Goal: Task Accomplishment & Management: Use online tool/utility

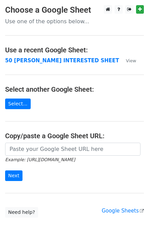
click at [46, 64] on strong "50 [PERSON_NAME] INTERESTED SHEET" at bounding box center [62, 60] width 114 height 6
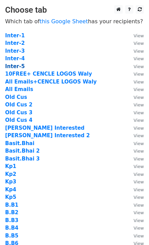
click at [18, 67] on strong "Inter-5" at bounding box center [15, 66] width 20 height 6
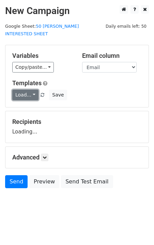
click at [29, 90] on link "Load..." at bounding box center [25, 95] width 26 height 11
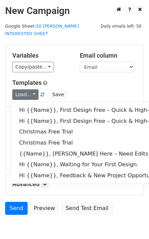
click at [79, 79] on h5 "Templates" at bounding box center [74, 83] width 125 height 8
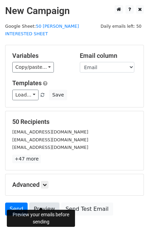
click at [38, 203] on link "Preview" at bounding box center [44, 208] width 30 height 13
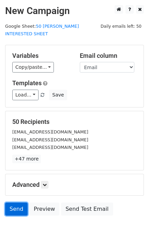
click at [20, 202] on link "Send" at bounding box center [16, 208] width 23 height 13
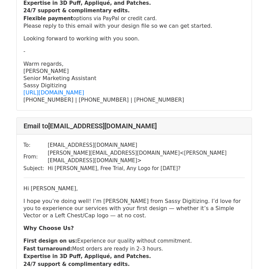
scroll to position [273, 0]
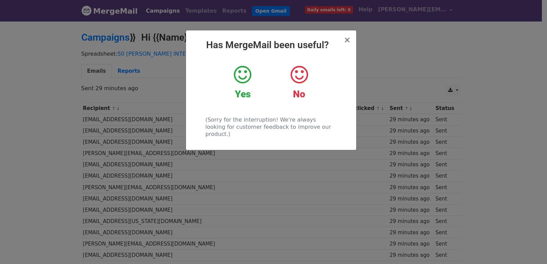
click at [147, 93] on div "× Has MergeMail been useful? Yes No (Sorry for the interruption! We're always l…" at bounding box center [273, 142] width 547 height 244
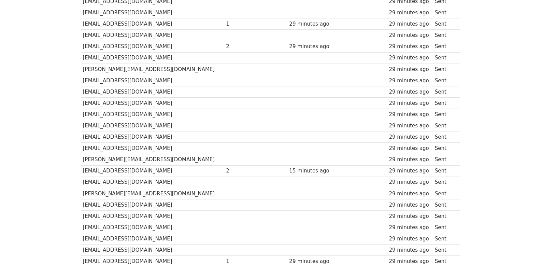
scroll to position [476, 0]
